Goal: Information Seeking & Learning: Learn about a topic

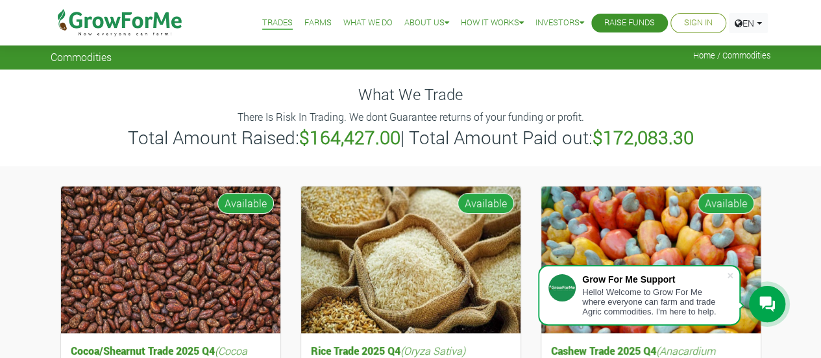
click at [310, 21] on link "Farms" at bounding box center [318, 23] width 27 height 14
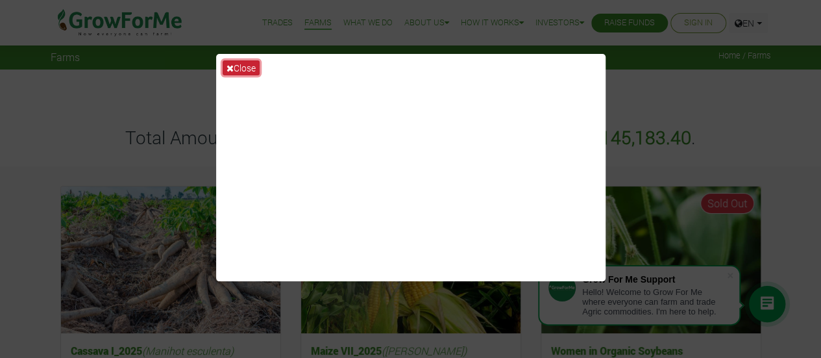
click at [231, 68] on icon at bounding box center [230, 68] width 7 height 9
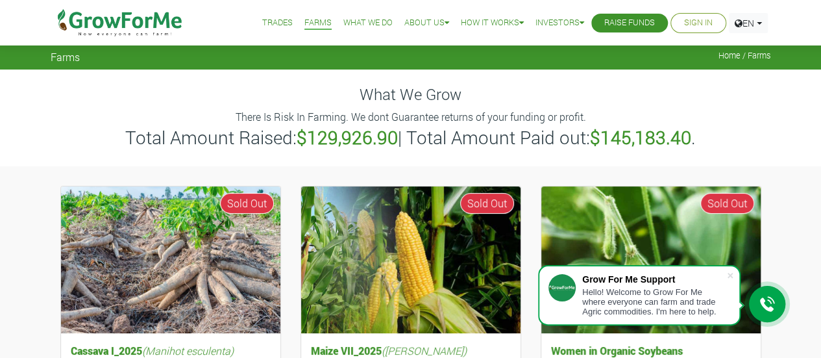
click at [354, 23] on link "What We Do" at bounding box center [367, 23] width 49 height 14
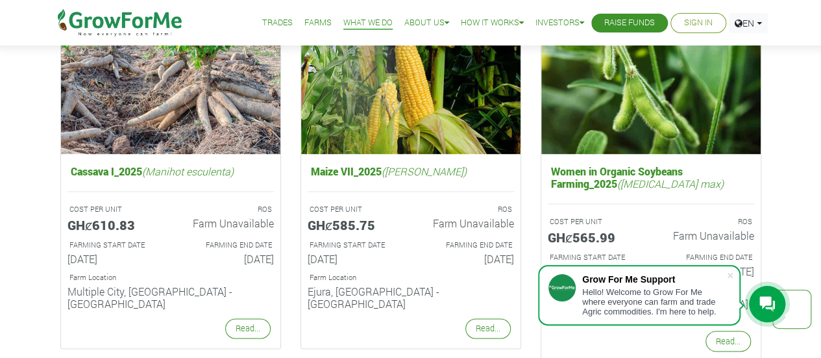
scroll to position [903, 0]
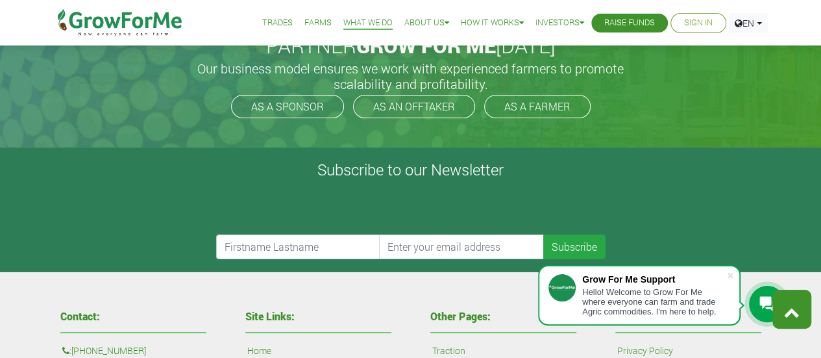
drag, startPoint x: 826, startPoint y: 40, endPoint x: 804, endPoint y: 315, distance: 275.5
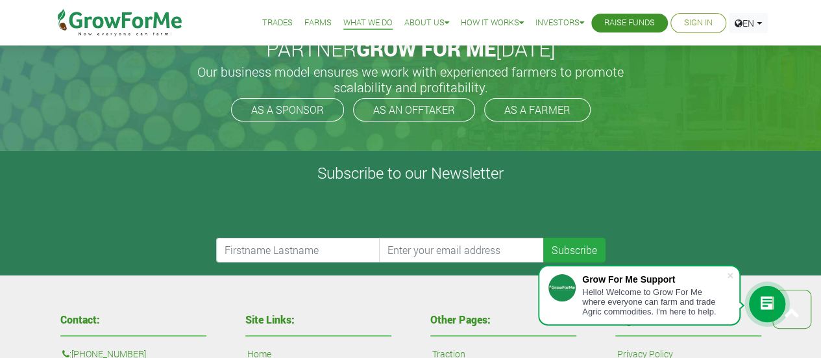
click at [677, 187] on form "Subscribe" at bounding box center [410, 224] width 789 height 75
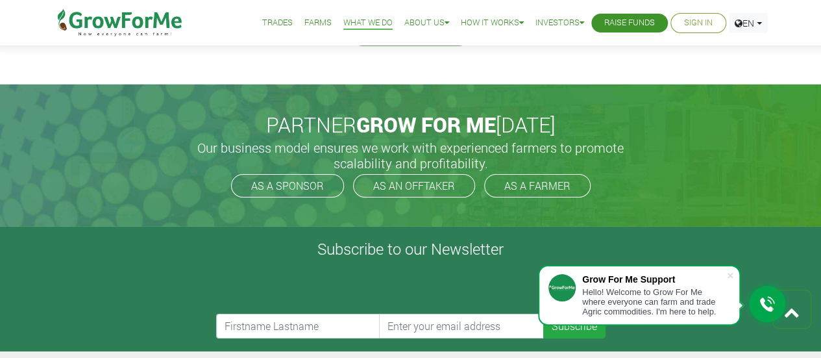
scroll to position [2022, 0]
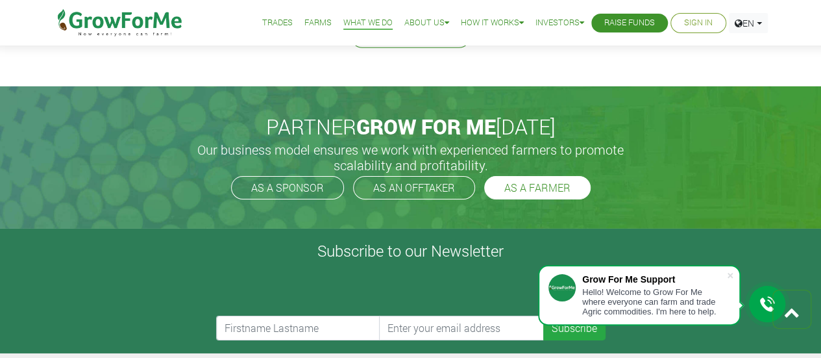
click at [530, 176] on link "AS A FARMER" at bounding box center [537, 187] width 106 height 23
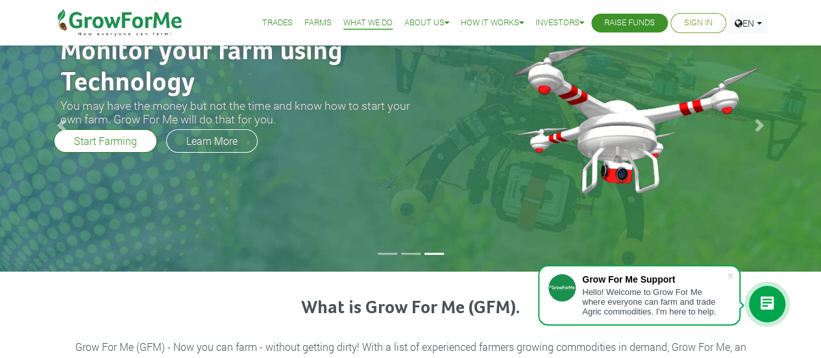
scroll to position [0, 0]
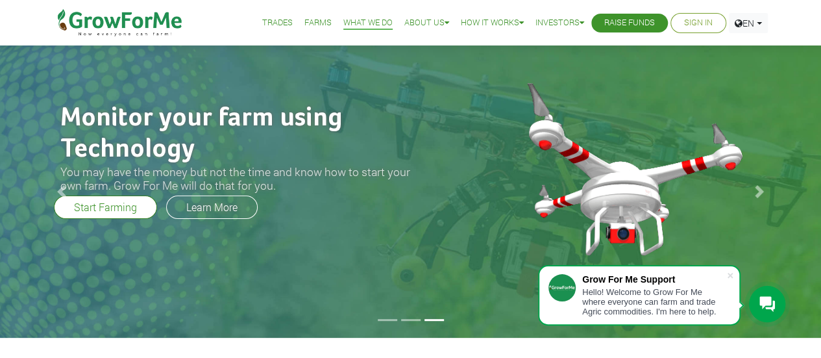
click at [310, 25] on link "Farms" at bounding box center [318, 23] width 27 height 14
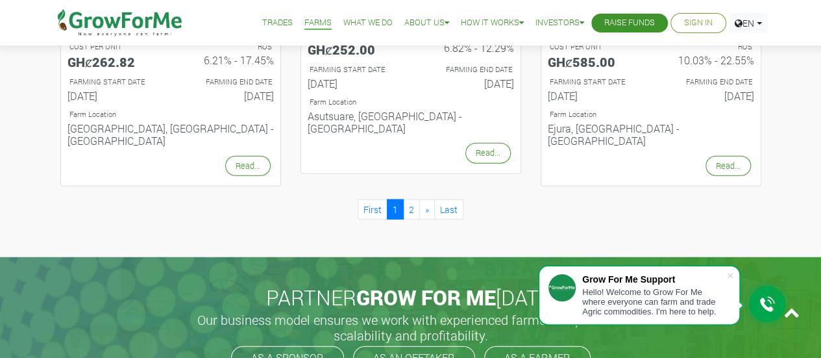
scroll to position [1495, 0]
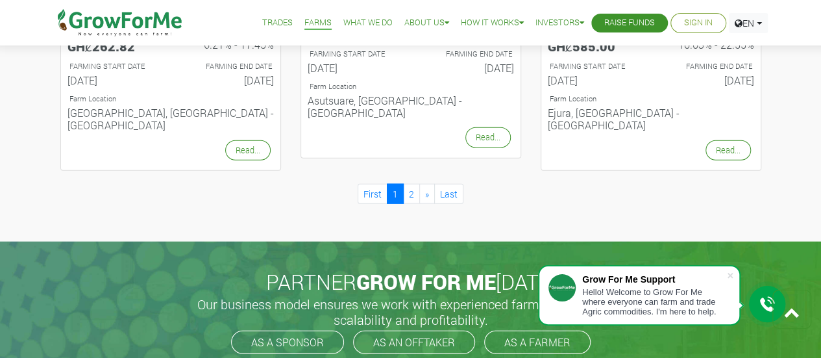
click at [410, 184] on link "2" at bounding box center [411, 194] width 17 height 20
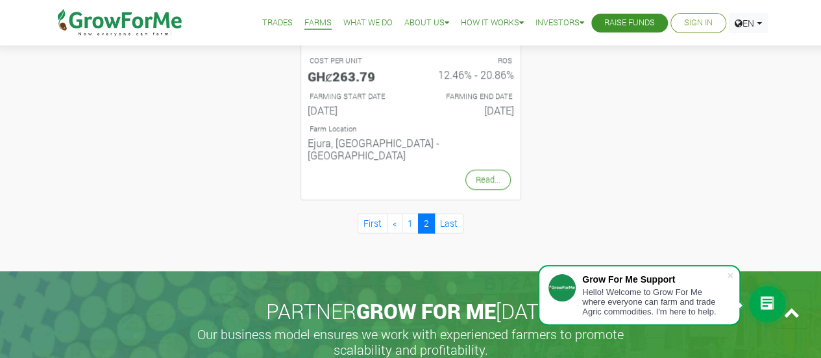
scroll to position [733, 0]
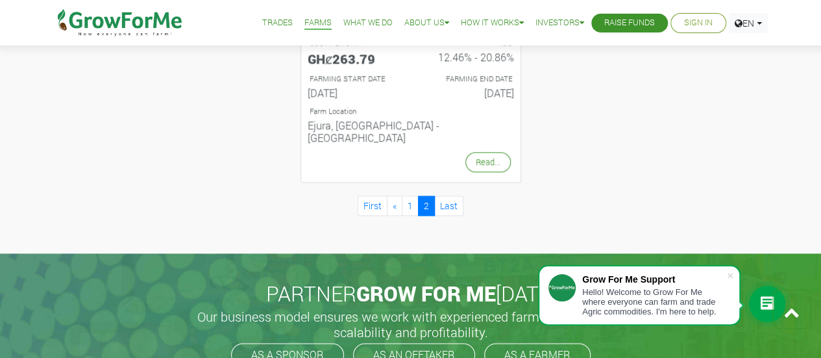
drag, startPoint x: 824, startPoint y: 72, endPoint x: 821, endPoint y: 229, distance: 157.2
click at [821, 229] on html "Grow For Me Support Hello! Welcome to Grow For Me where everyone can farm and t…" at bounding box center [410, 137] width 821 height 1740
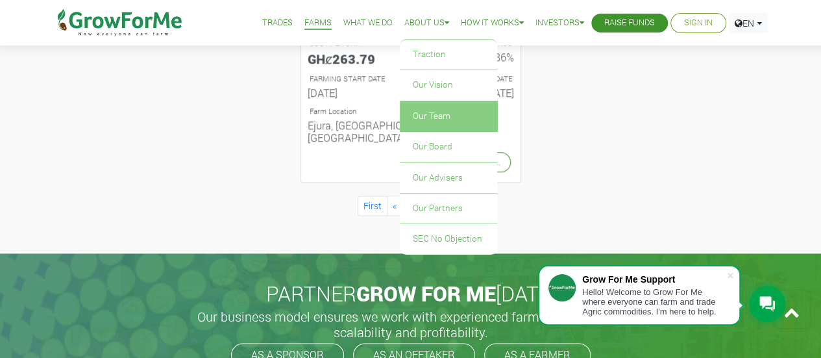
click at [443, 111] on link "Our Team" at bounding box center [448, 116] width 97 height 30
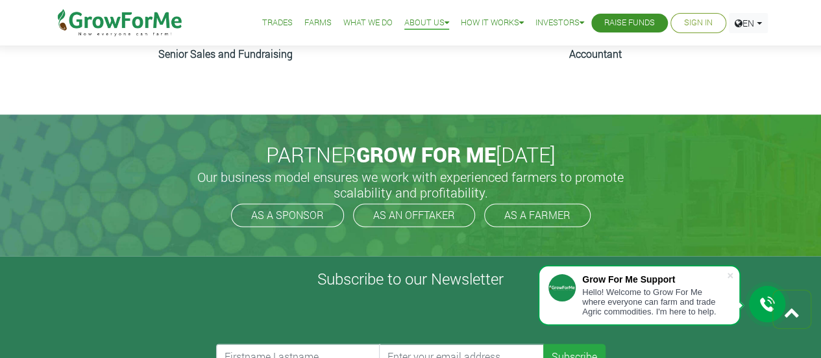
scroll to position [967, 0]
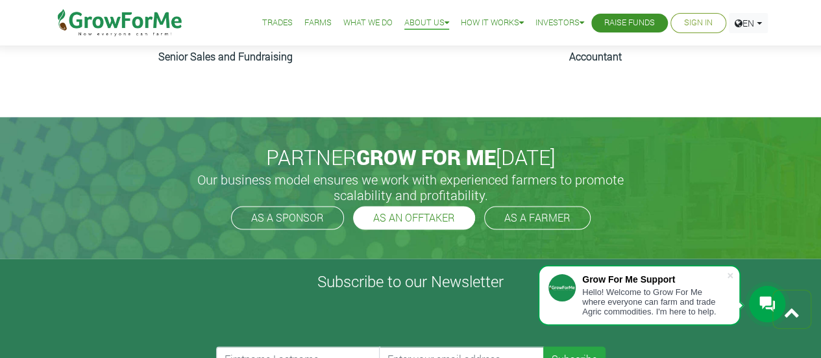
click at [424, 220] on link "AS AN OFFTAKER" at bounding box center [414, 217] width 122 height 23
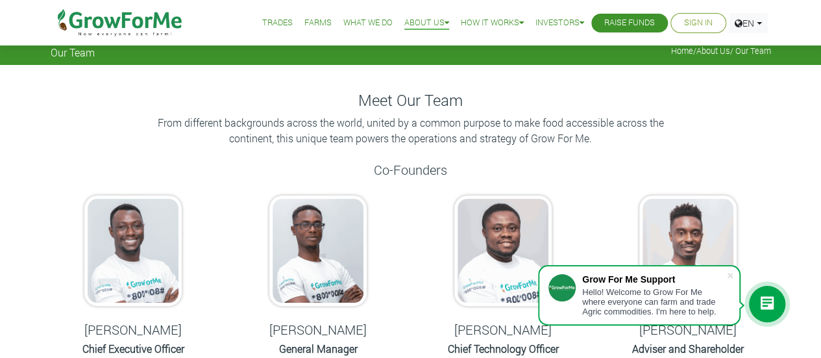
scroll to position [0, 0]
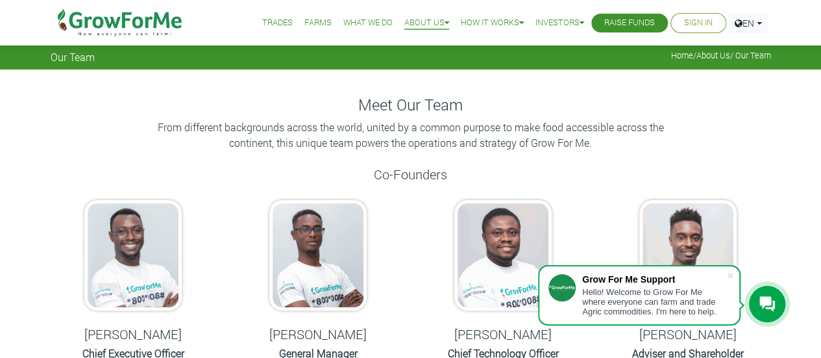
click at [312, 18] on link "Farms" at bounding box center [318, 23] width 27 height 14
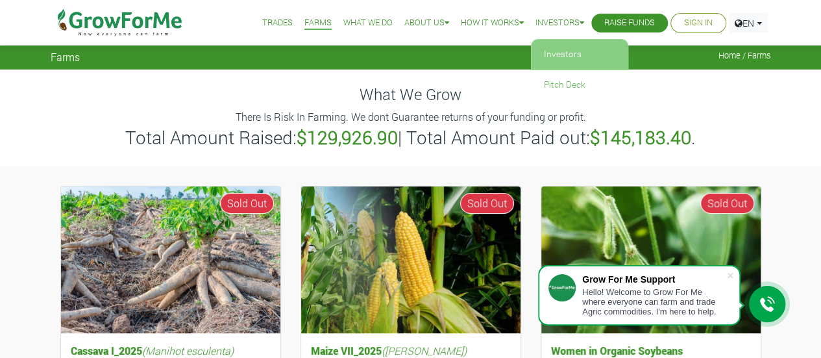
click at [564, 53] on link "Investors" at bounding box center [579, 55] width 97 height 30
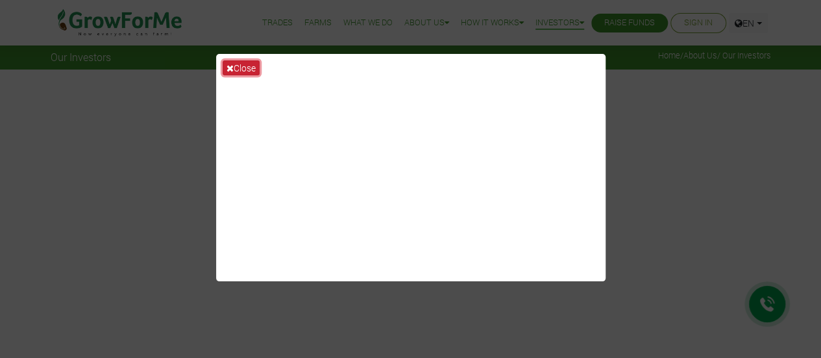
click at [255, 66] on button "Close" at bounding box center [241, 67] width 37 height 15
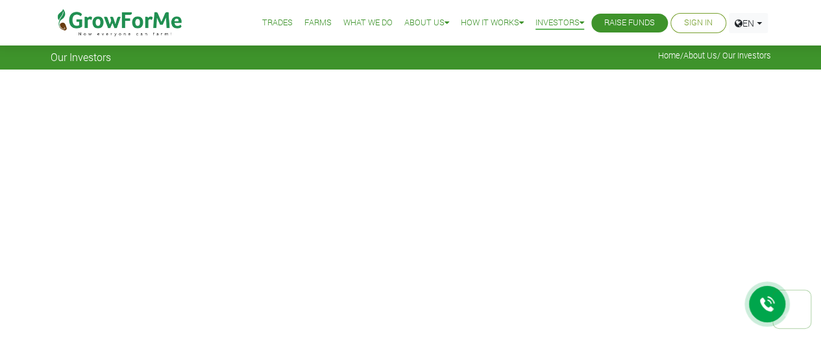
drag, startPoint x: 827, startPoint y: 28, endPoint x: 764, endPoint y: -1, distance: 69.2
click at [270, 21] on link "Trades" at bounding box center [277, 23] width 31 height 14
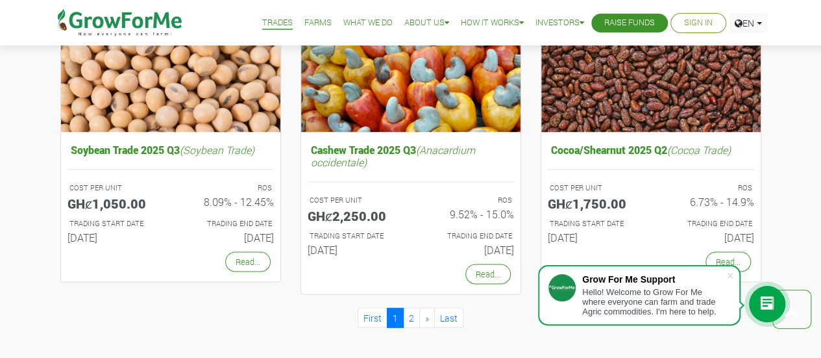
scroll to position [1193, 0]
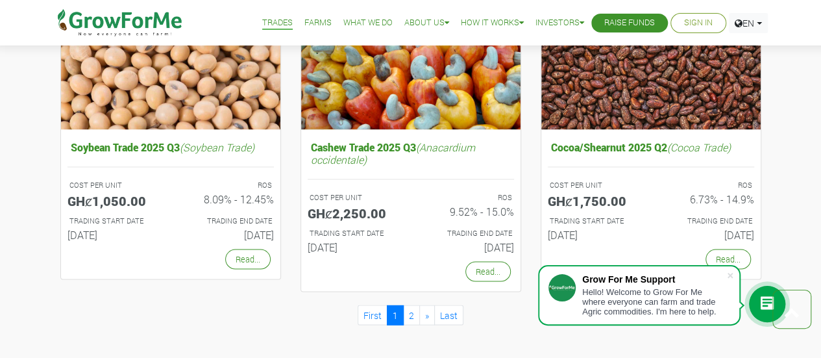
drag, startPoint x: 825, startPoint y: 54, endPoint x: 817, endPoint y: 249, distance: 194.9
click at [766, 301] on icon at bounding box center [768, 304] width 16 height 16
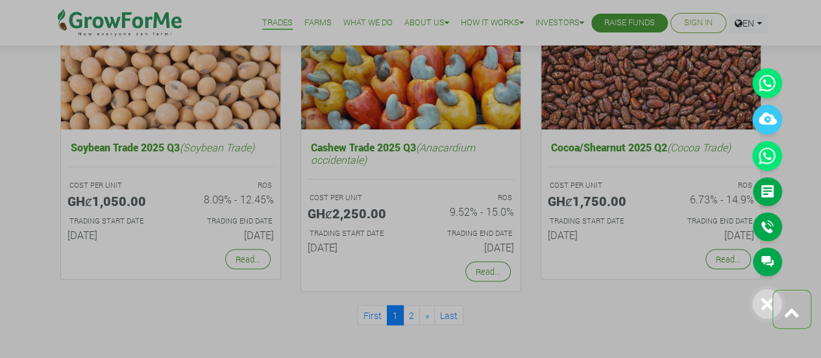
click at [526, 68] on div at bounding box center [410, 179] width 821 height 358
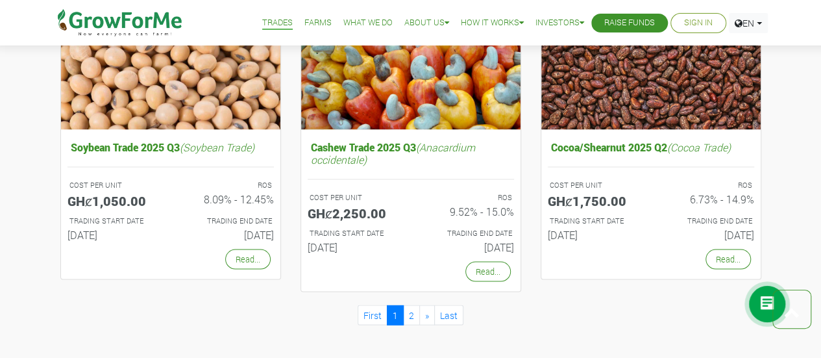
click at [312, 24] on link "Farms" at bounding box center [318, 23] width 27 height 14
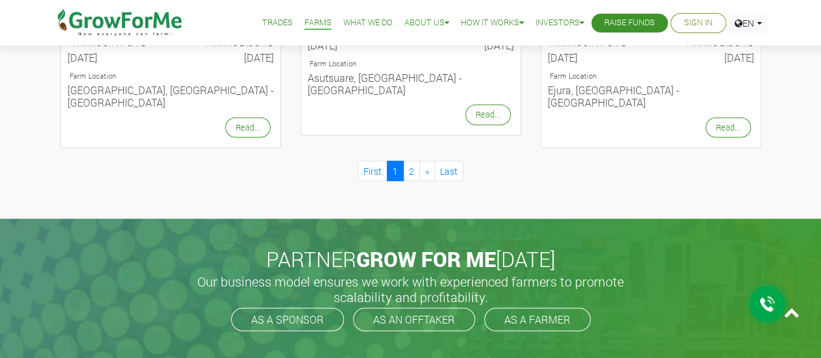
scroll to position [1532, 0]
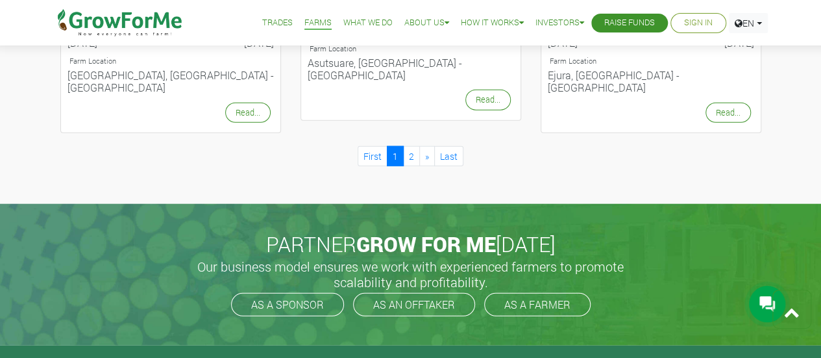
click at [544, 293] on link "AS A FARMER" at bounding box center [537, 304] width 106 height 23
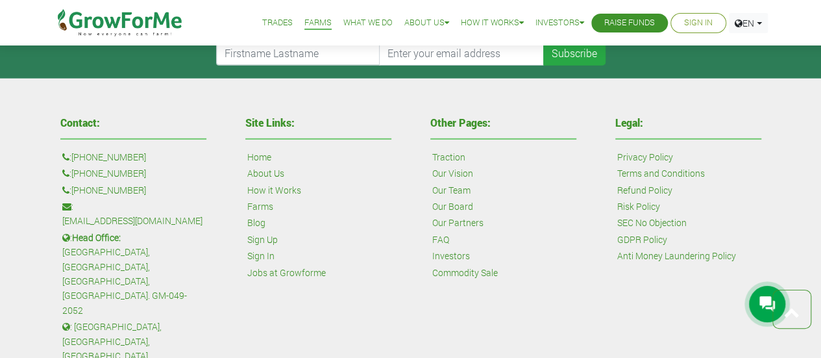
scroll to position [1921, 0]
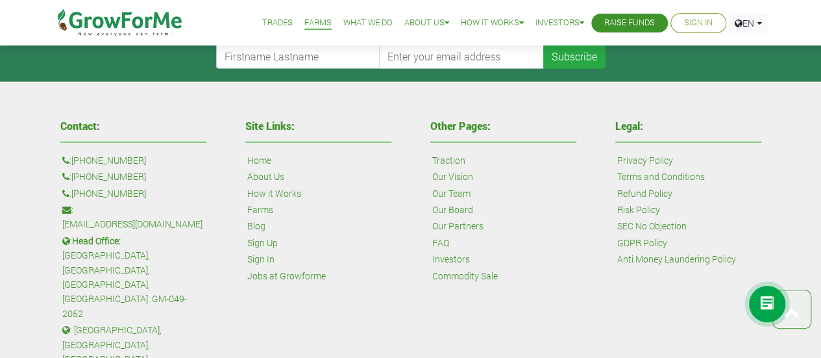
click at [269, 203] on link "Farms" at bounding box center [260, 210] width 26 height 14
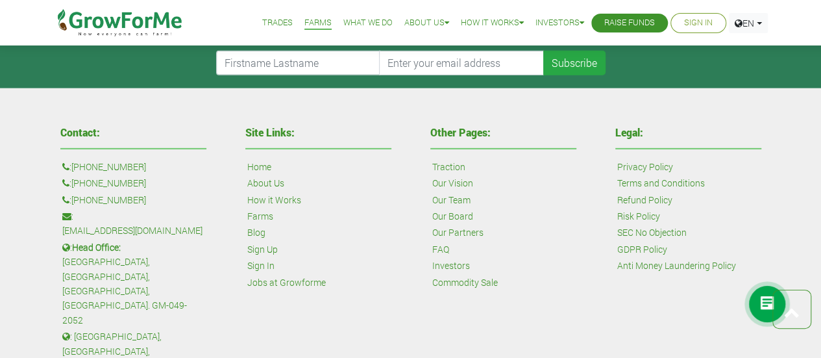
scroll to position [1896, 0]
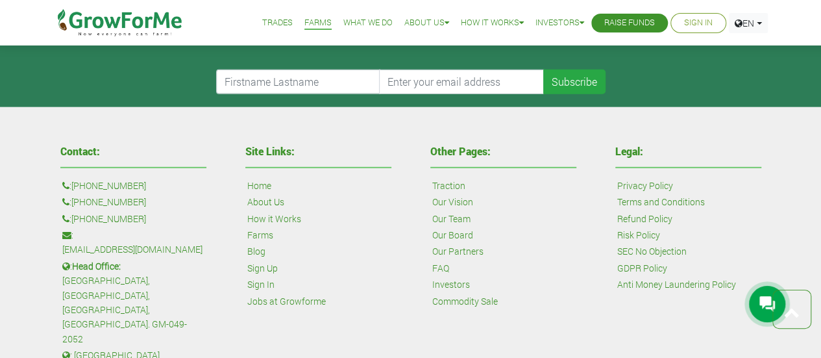
click at [683, 195] on link "Terms and Conditions" at bounding box center [661, 202] width 88 height 14
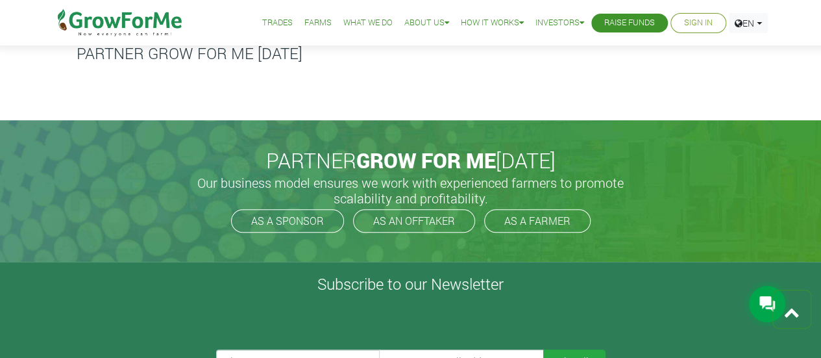
scroll to position [2865, 0]
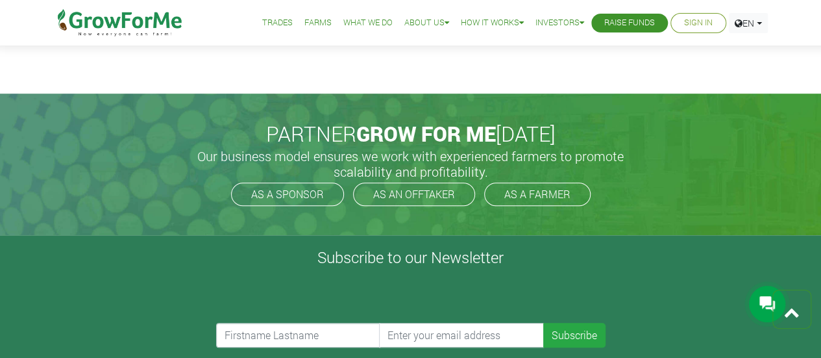
drag, startPoint x: 827, startPoint y: 20, endPoint x: 828, endPoint y: 282, distance: 262.3
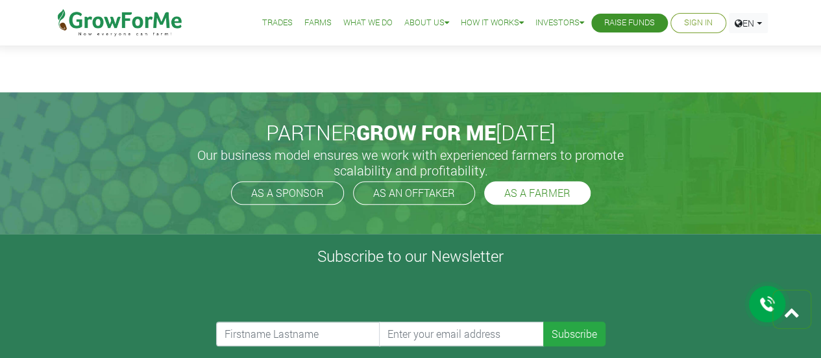
click at [539, 198] on link "AS A FARMER" at bounding box center [537, 192] width 106 height 23
click at [764, 311] on icon at bounding box center [768, 304] width 16 height 16
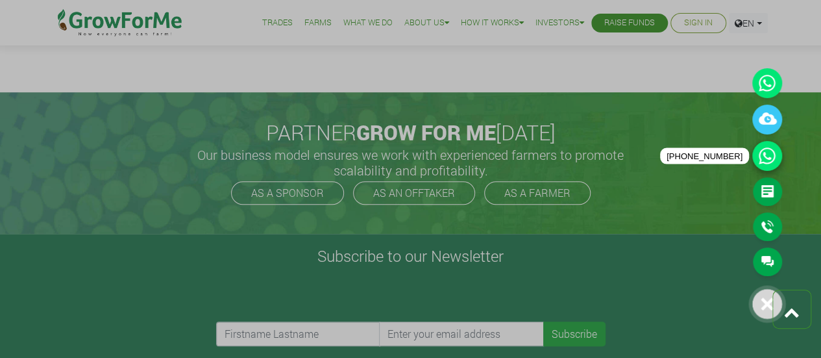
click at [771, 151] on icon at bounding box center [768, 156] width 30 height 30
